Goal: Complete application form

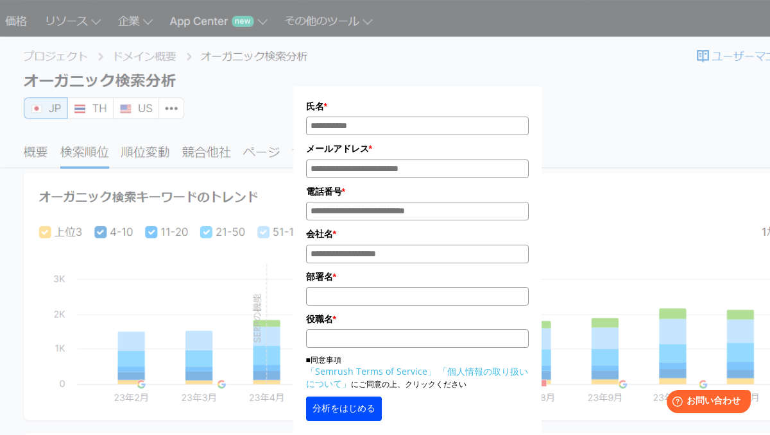
click at [223, 86] on div "氏名 * メールアドレス * 電話番号 * 会社名 * *" at bounding box center [416, 248] width 577 height 464
click at [81, 66] on section "氏名 * メールアドレス * 電話番号 * 会社名 * * *" at bounding box center [385, 379] width 770 height 759
click at [338, 65] on div "氏名 * メールアドレス * 電話番号 * 会社名 * *" at bounding box center [416, 248] width 577 height 464
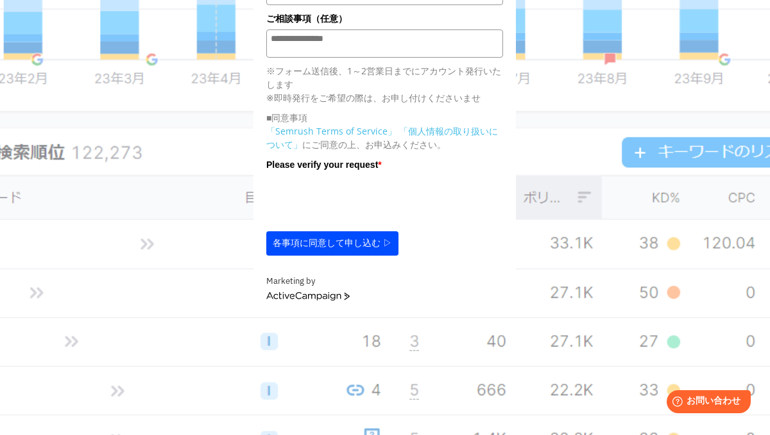
scroll to position [491, 0]
